Goal: Transaction & Acquisition: Purchase product/service

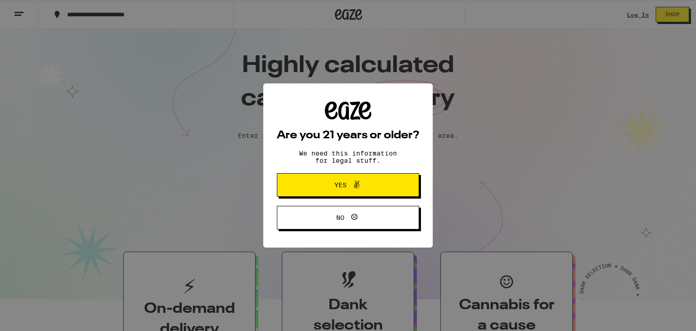
click at [358, 183] on icon at bounding box center [356, 185] width 5 height 8
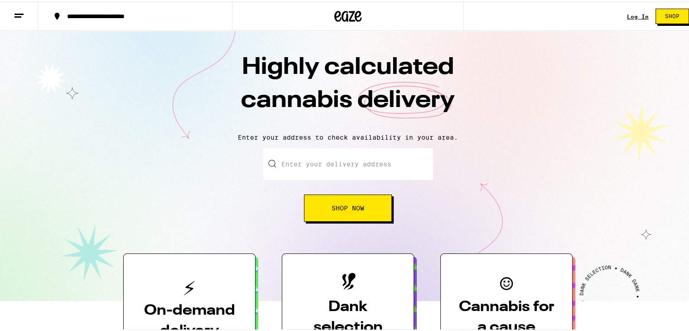
click at [629, 14] on link "Log In" at bounding box center [638, 15] width 22 height 6
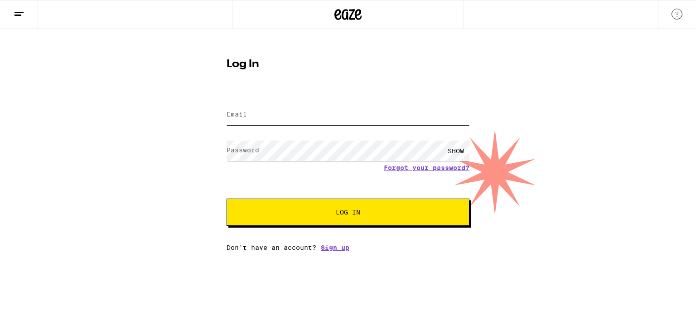
click at [323, 105] on input "Email" at bounding box center [347, 115] width 243 height 20
type input "[EMAIL_ADDRESS][DOMAIN_NAME]"
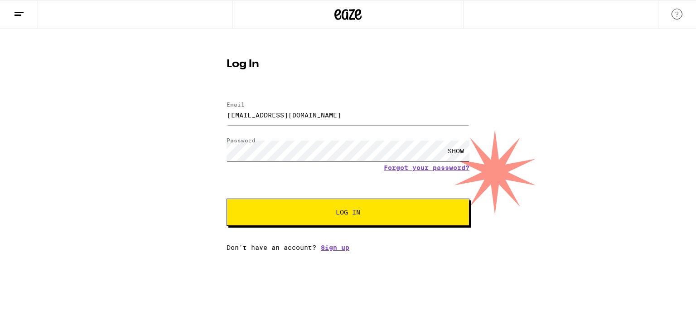
click at [226, 198] on button "Log In" at bounding box center [347, 211] width 243 height 27
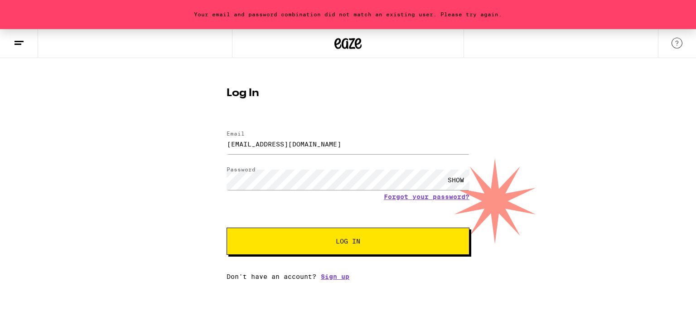
click at [453, 179] on div "SHOW" at bounding box center [455, 179] width 27 height 20
click at [226, 227] on button "Log In" at bounding box center [347, 240] width 243 height 27
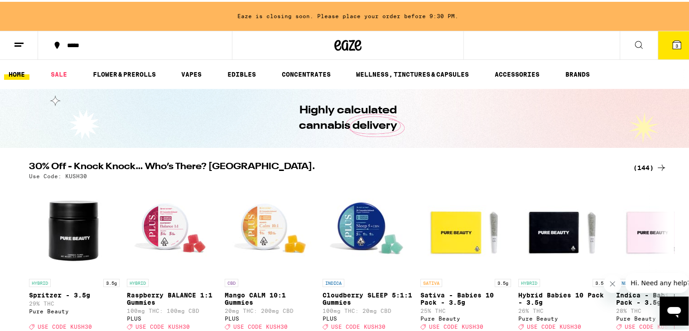
click at [647, 167] on div "(144)" at bounding box center [650, 165] width 34 height 11
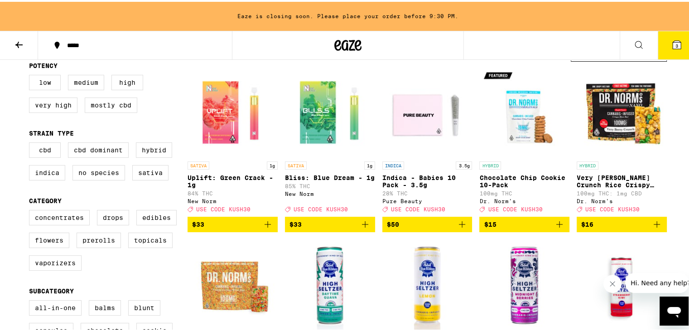
scroll to position [96, 0]
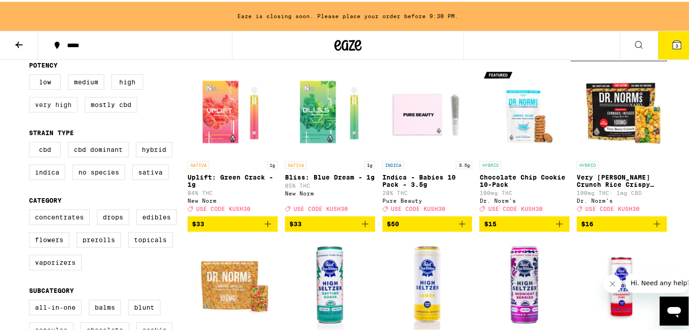
click at [50, 104] on label "Very High" at bounding box center [53, 102] width 48 height 15
click at [31, 74] on input "Very High" at bounding box center [31, 74] width 0 height 0
checkbox input "true"
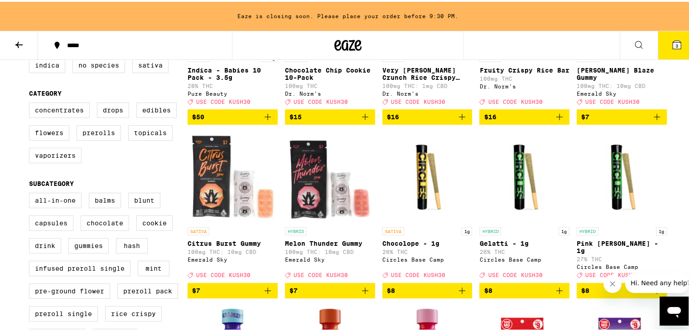
scroll to position [204, 0]
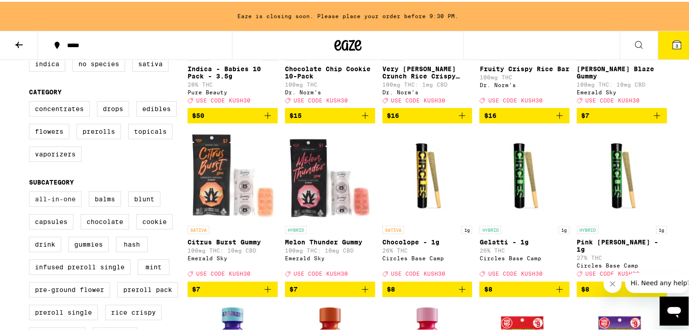
click at [57, 205] on label "All-In-One" at bounding box center [55, 196] width 53 height 15
click at [31, 191] on input "All-In-One" at bounding box center [31, 191] width 0 height 0
checkbox input "true"
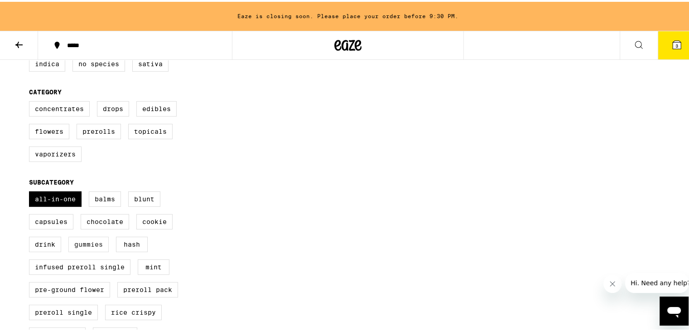
click at [84, 248] on label "Gummies" at bounding box center [88, 242] width 40 height 15
click at [31, 191] on input "Gummies" at bounding box center [31, 191] width 0 height 0
checkbox input "true"
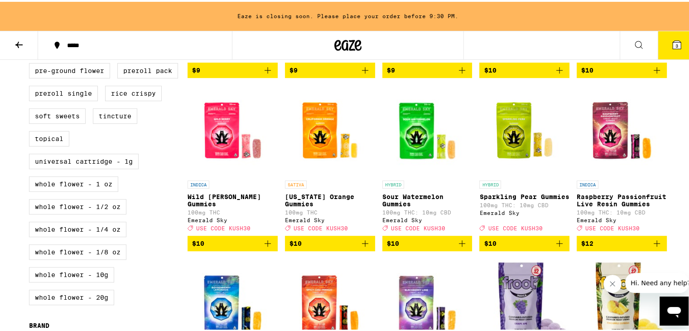
scroll to position [423, 0]
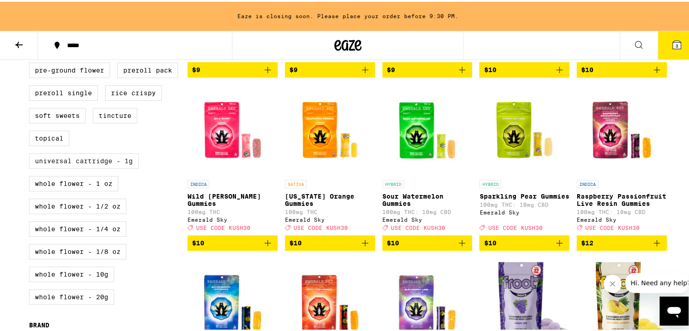
click at [93, 167] on label "Universal Cartridge - 1g" at bounding box center [84, 158] width 110 height 15
checkbox input "true"
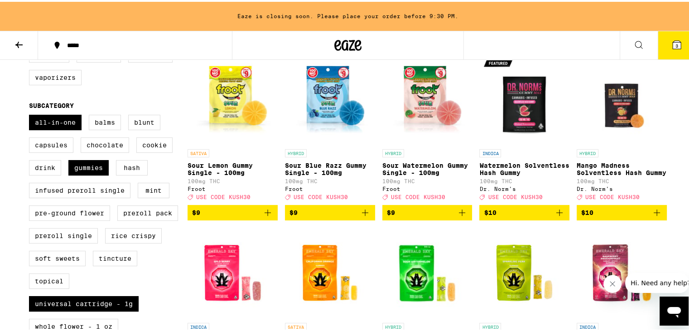
scroll to position [280, 0]
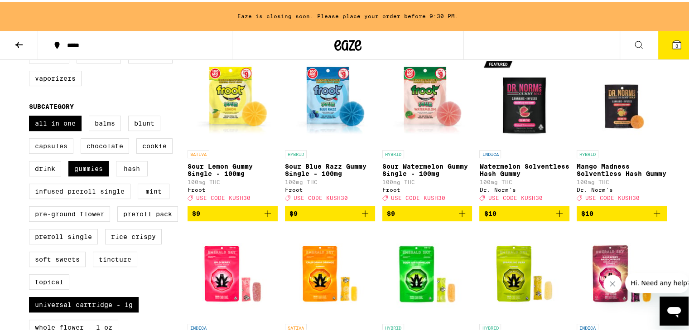
click at [43, 149] on label "Capsules" at bounding box center [51, 143] width 44 height 15
click at [31, 115] on input "Capsules" at bounding box center [31, 115] width 0 height 0
checkbox input "true"
click at [112, 147] on label "Chocolate" at bounding box center [105, 143] width 48 height 15
click at [31, 115] on input "Chocolate" at bounding box center [31, 115] width 0 height 0
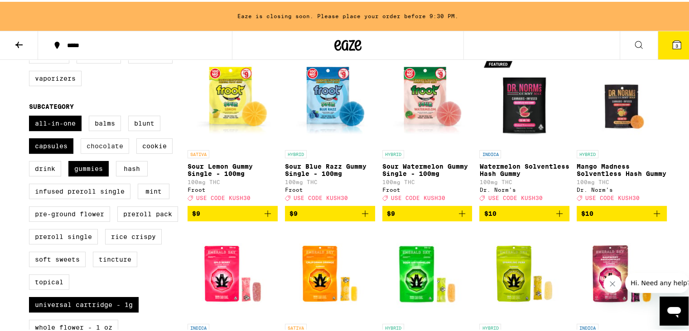
checkbox input "true"
click at [163, 149] on label "Cookie" at bounding box center [154, 143] width 36 height 15
click at [31, 115] on input "Cookie" at bounding box center [31, 115] width 0 height 0
checkbox input "true"
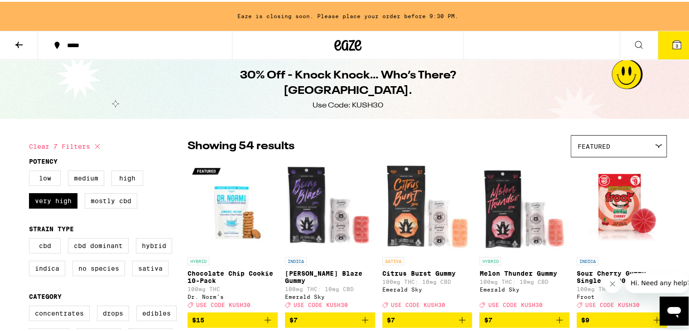
click at [599, 149] on div "Featured" at bounding box center [618, 144] width 95 height 21
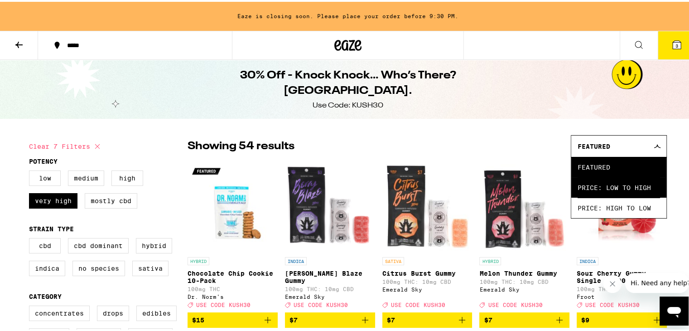
click at [588, 182] on span "Price: Low to High" at bounding box center [618, 185] width 82 height 20
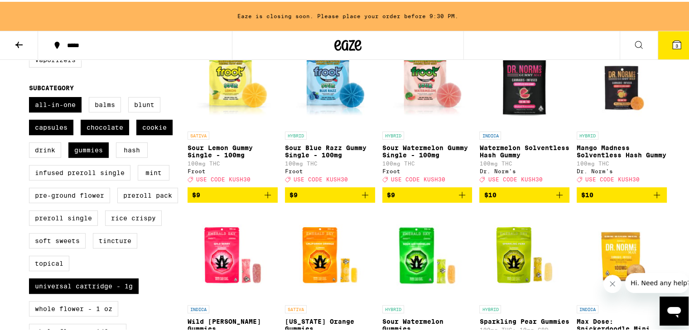
scroll to position [302, 0]
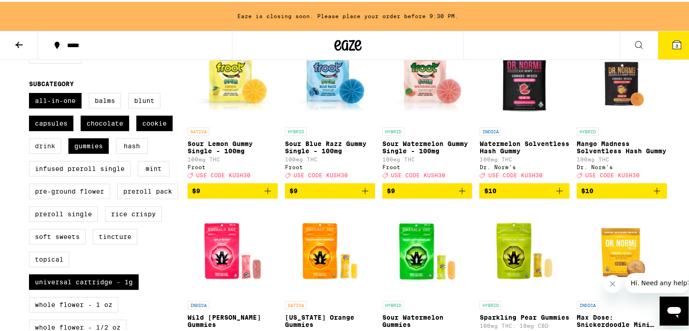
click at [38, 149] on label "Drink" at bounding box center [45, 143] width 32 height 15
click at [31, 93] on input "Drink" at bounding box center [31, 92] width 0 height 0
checkbox input "true"
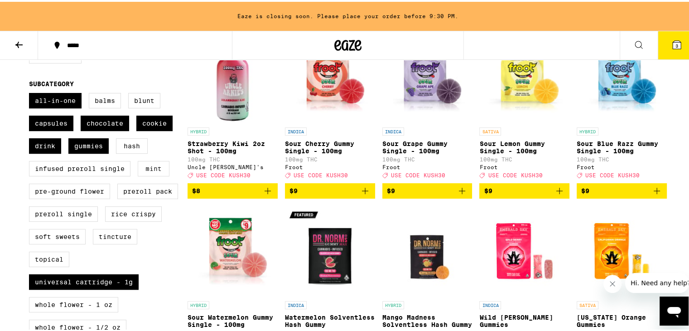
click at [147, 172] on label "Mint" at bounding box center [154, 166] width 32 height 15
click at [31, 93] on input "Mint" at bounding box center [31, 92] width 0 height 0
checkbox input "true"
click at [136, 220] on label "Rice Crispy" at bounding box center [133, 211] width 57 height 15
click at [31, 93] on input "Rice Crispy" at bounding box center [31, 92] width 0 height 0
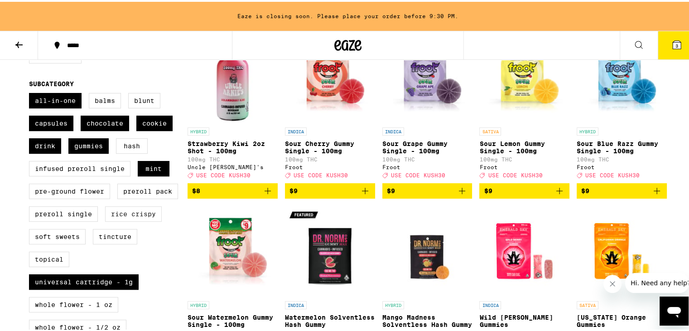
checkbox input "true"
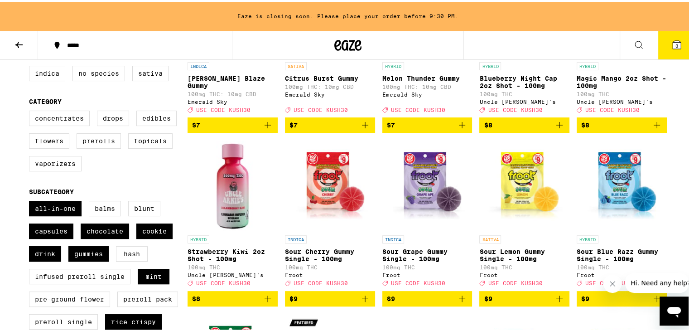
scroll to position [191, 0]
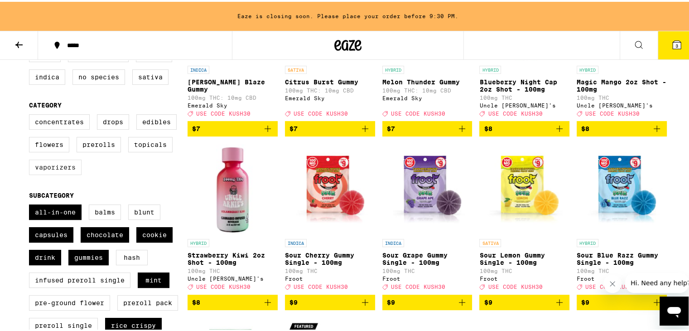
click at [55, 172] on label "Vaporizers" at bounding box center [55, 165] width 53 height 15
click at [31, 114] on input "Vaporizers" at bounding box center [31, 114] width 0 height 0
checkbox input "true"
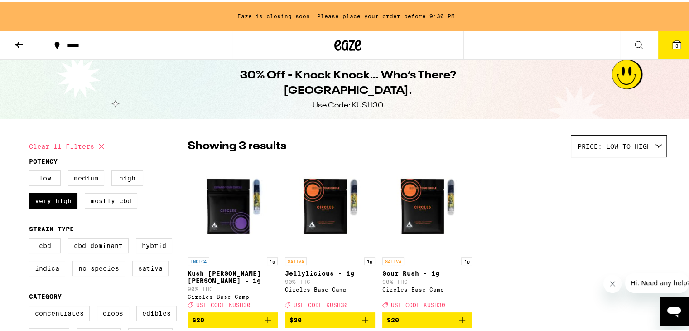
click at [81, 143] on button "Clear 11 filters" at bounding box center [68, 144] width 78 height 23
checkbox input "false"
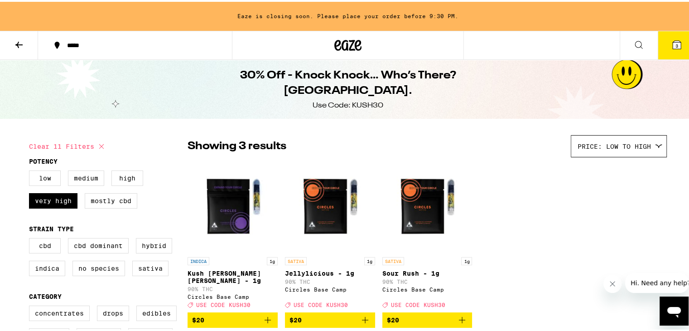
checkbox input "false"
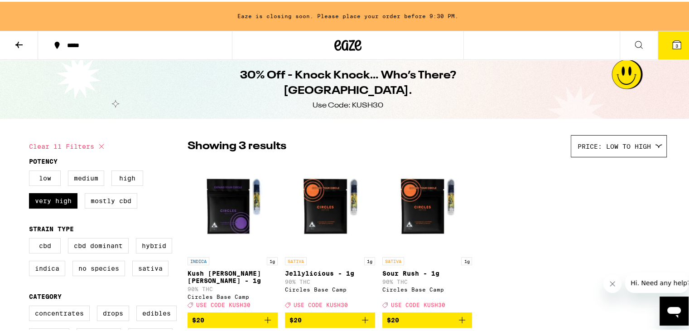
checkbox input "false"
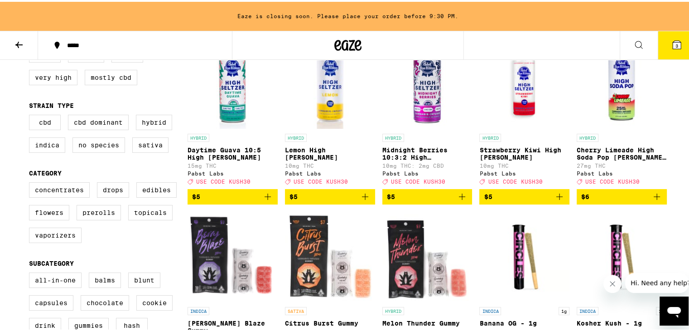
scroll to position [121, 0]
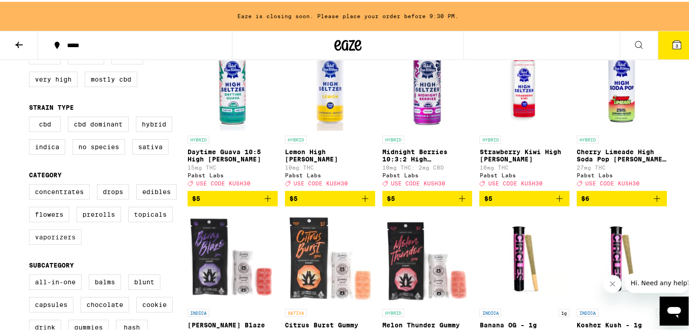
click at [61, 238] on label "Vaporizers" at bounding box center [55, 234] width 53 height 15
click at [31, 184] on input "Vaporizers" at bounding box center [31, 183] width 0 height 0
checkbox input "true"
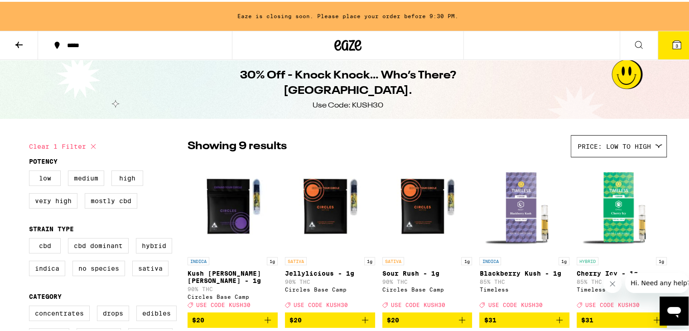
click at [18, 43] on icon at bounding box center [19, 43] width 11 height 11
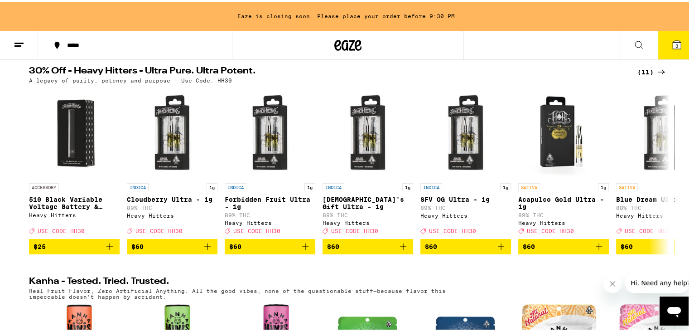
scroll to position [306, 0]
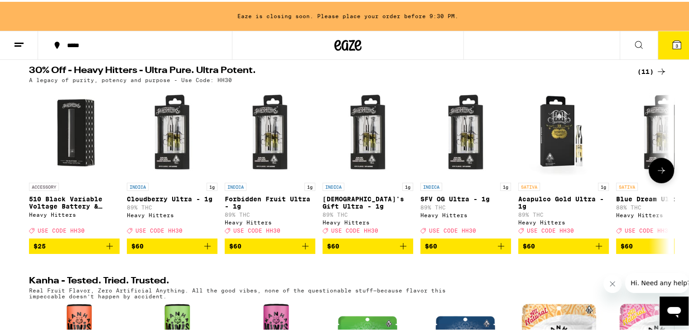
click at [657, 172] on icon at bounding box center [660, 168] width 7 height 6
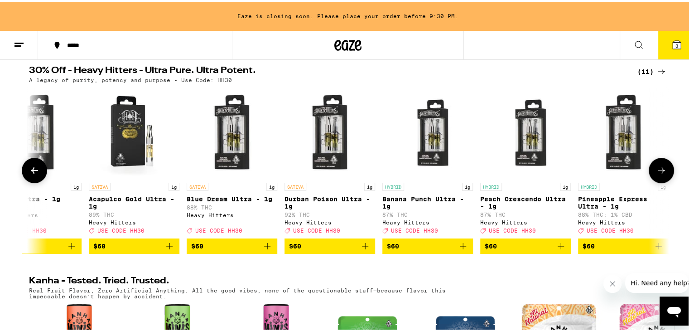
scroll to position [0, 438]
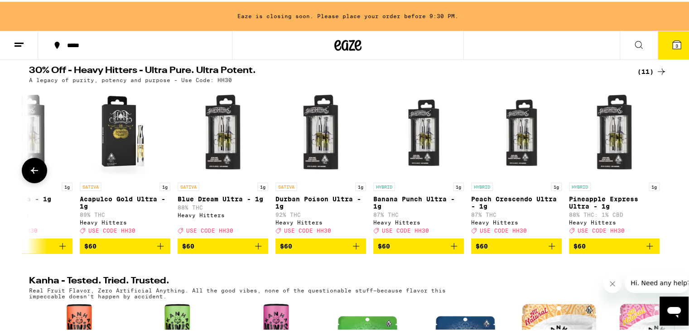
click at [32, 174] on icon at bounding box center [34, 168] width 11 height 11
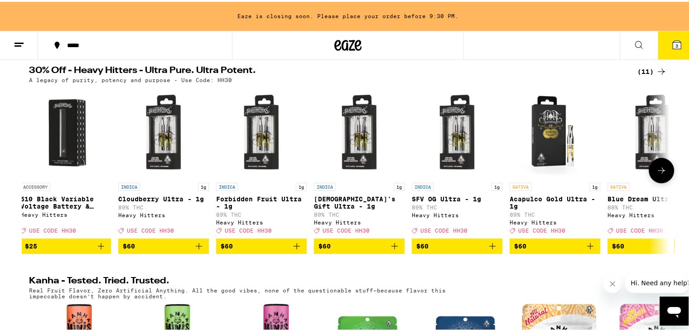
scroll to position [0, 0]
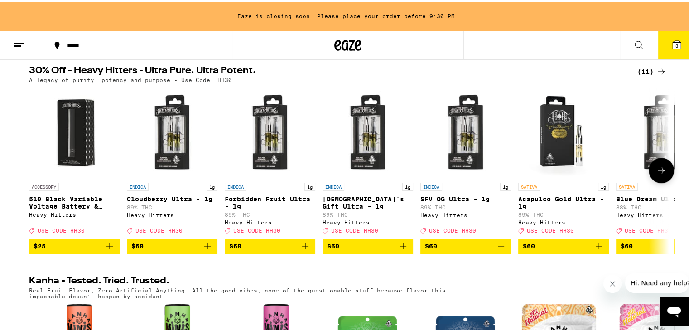
click at [656, 174] on icon at bounding box center [661, 168] width 11 height 11
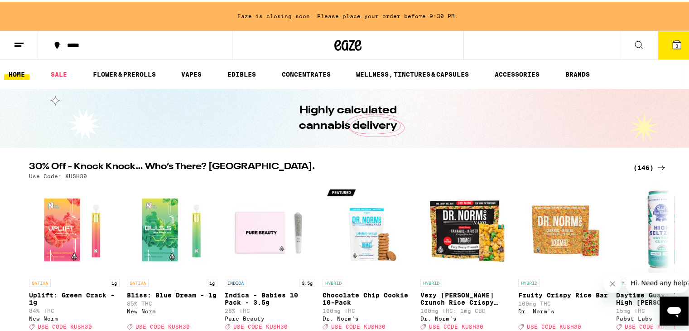
click at [641, 165] on div "(146)" at bounding box center [650, 165] width 34 height 11
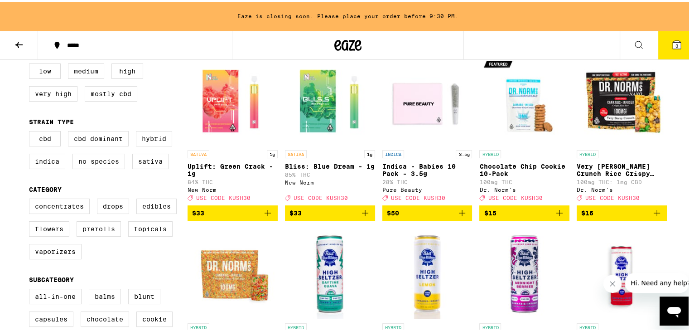
scroll to position [107, 0]
click at [50, 257] on label "Vaporizers" at bounding box center [55, 249] width 53 height 15
click at [31, 198] on input "Vaporizers" at bounding box center [31, 198] width 0 height 0
checkbox input "true"
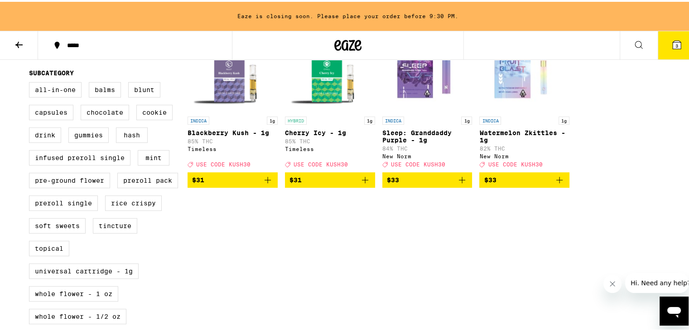
scroll to position [314, 0]
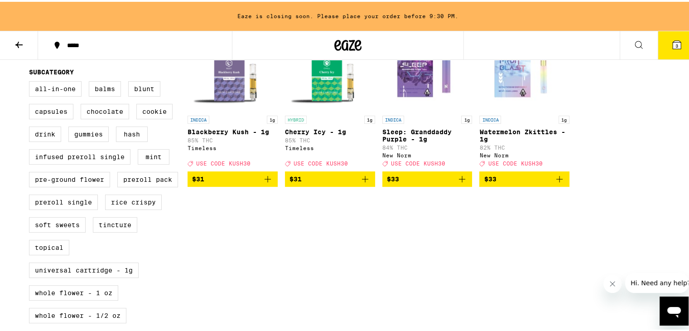
click at [502, 182] on span "$33" at bounding box center [524, 177] width 81 height 11
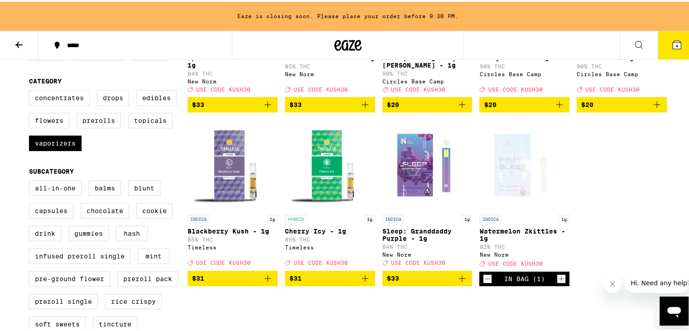
scroll to position [217, 0]
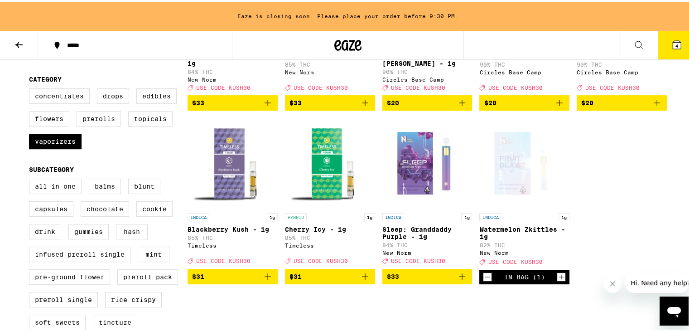
click at [324, 280] on span "$31" at bounding box center [329, 274] width 81 height 11
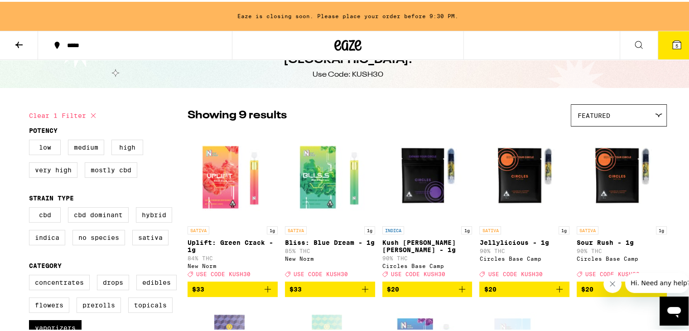
scroll to position [33, 0]
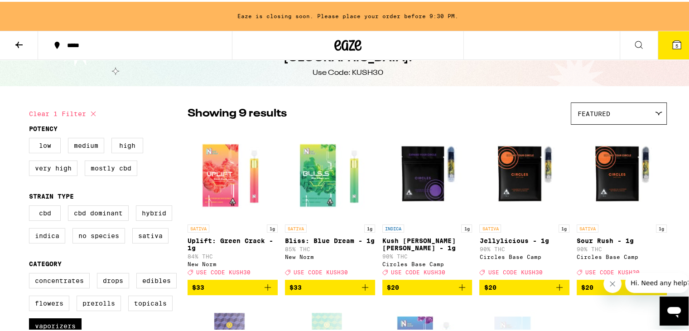
click at [507, 289] on span "$20" at bounding box center [524, 285] width 81 height 11
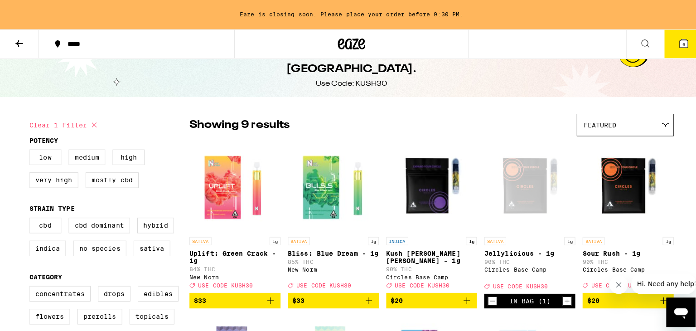
scroll to position [0, 0]
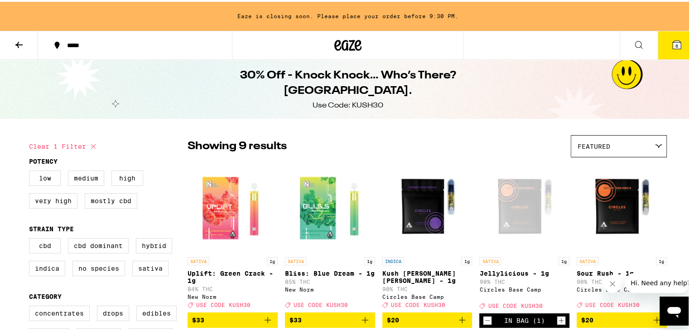
click at [672, 43] on icon at bounding box center [676, 43] width 8 height 8
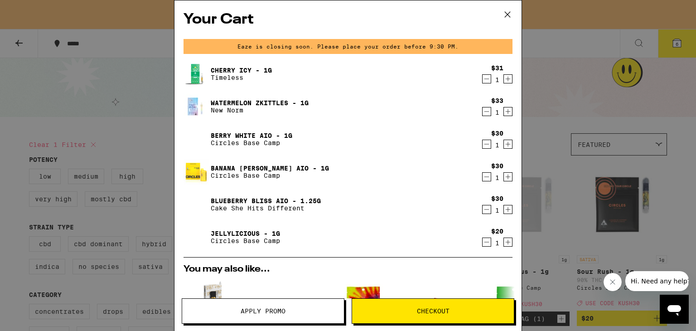
click at [482, 142] on icon "Decrement" at bounding box center [486, 144] width 8 height 11
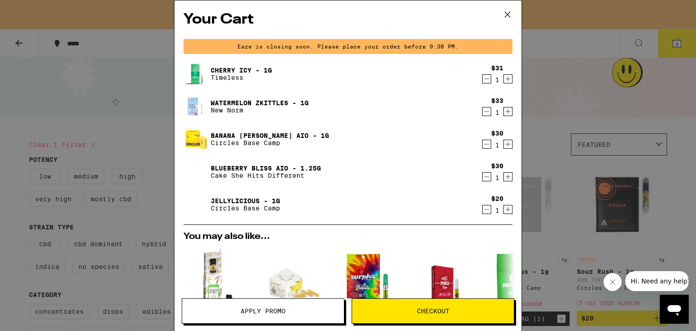
click at [482, 142] on icon "Decrement" at bounding box center [486, 144] width 8 height 11
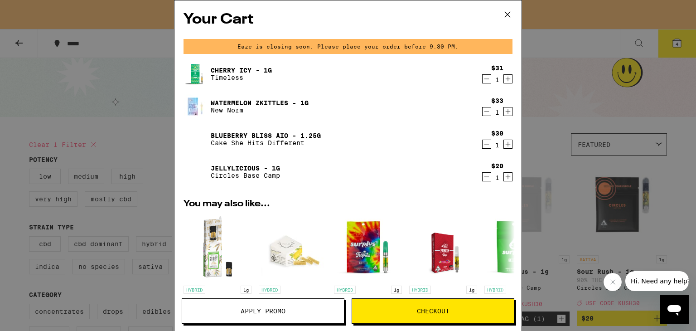
click at [482, 142] on icon "Decrement" at bounding box center [486, 144] width 8 height 11
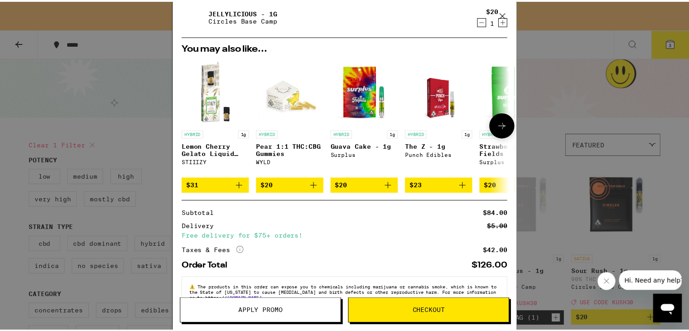
scroll to position [150, 0]
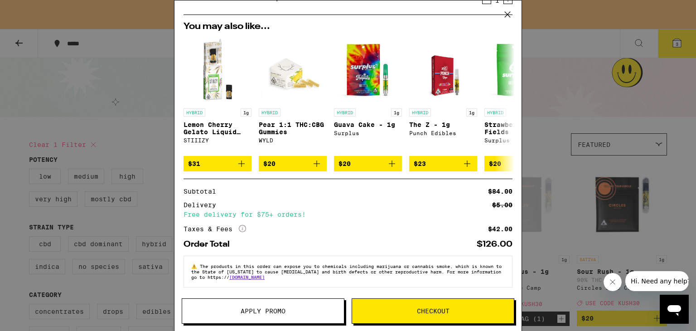
click at [283, 307] on span "Apply Promo" at bounding box center [262, 310] width 45 height 6
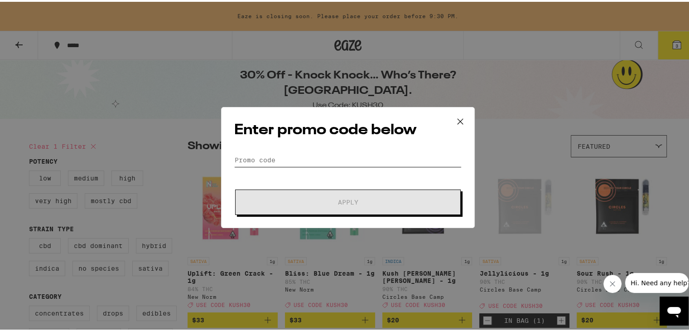
click at [297, 162] on input "Promo Code" at bounding box center [347, 158] width 227 height 14
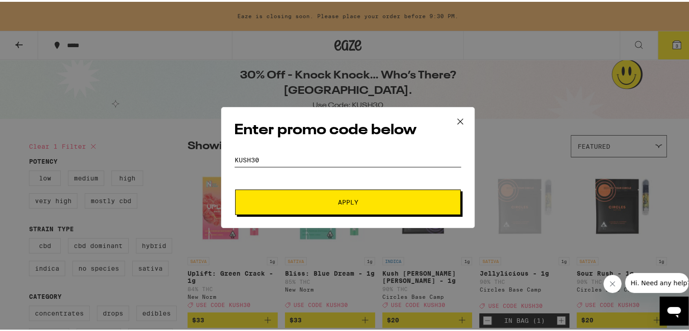
type input "kush30"
click at [235, 187] on button "Apply" at bounding box center [348, 199] width 226 height 25
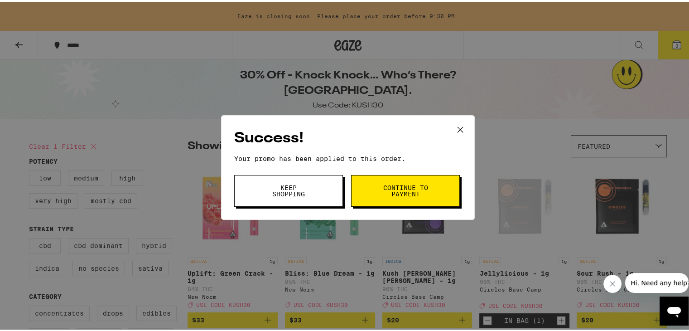
click at [377, 183] on button "Continue to payment" at bounding box center [405, 189] width 109 height 32
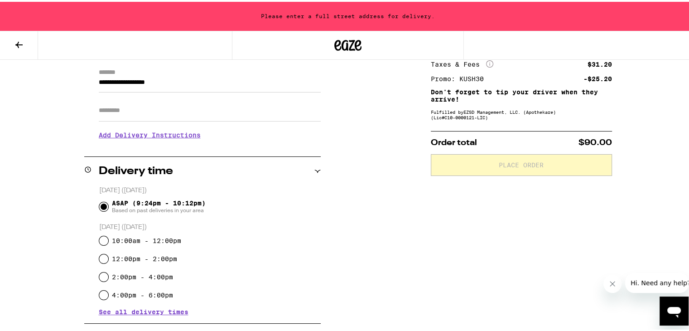
click at [256, 189] on p "[DATE] ([DATE])" at bounding box center [209, 188] width 221 height 9
